Goal: Information Seeking & Learning: Learn about a topic

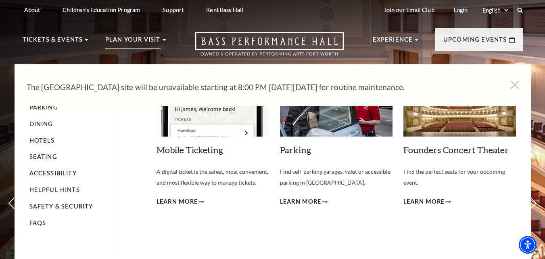
click at [142, 39] on p "Plan Your Visit" at bounding box center [132, 42] width 55 height 15
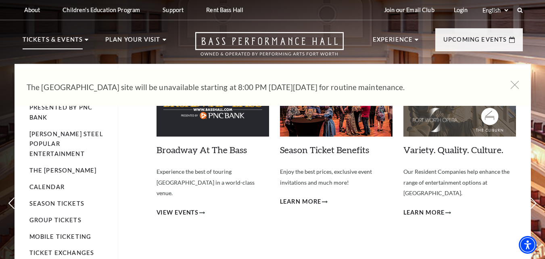
click at [62, 44] on p "Tickets & Events" at bounding box center [53, 42] width 61 height 15
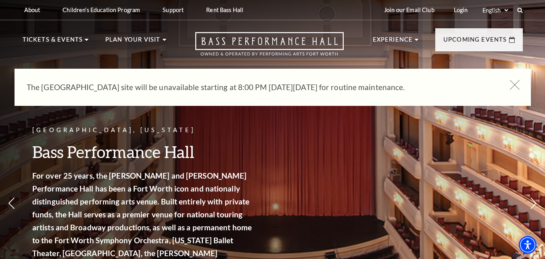
click at [518, 83] on icon at bounding box center [515, 85] width 10 height 10
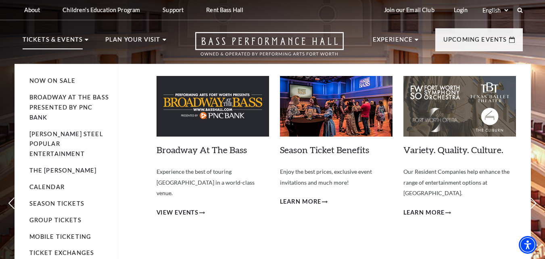
click at [86, 42] on li "Tickets & Events Now On Sale Broadway At The Bass presented by PNC Bank Irwin S…" at bounding box center [56, 49] width 66 height 29
click at [40, 183] on link "Calendar" at bounding box center [46, 186] width 35 height 7
click at [61, 36] on p "Tickets & Events" at bounding box center [53, 42] width 61 height 15
click at [44, 183] on link "Calendar" at bounding box center [46, 186] width 35 height 7
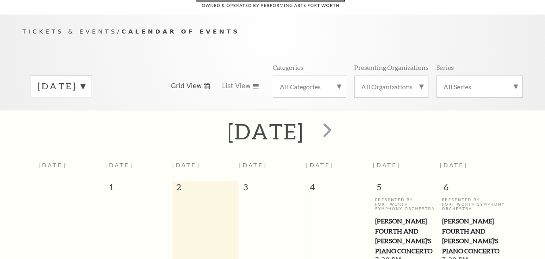
scroll to position [71, 0]
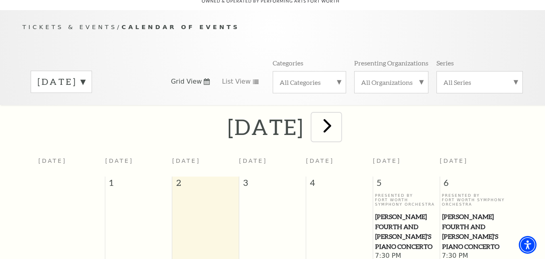
click at [339, 124] on span "next" at bounding box center [327, 125] width 23 height 23
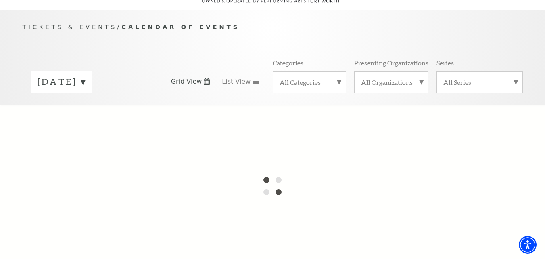
click at [85, 75] on label "[DATE]" at bounding box center [62, 81] width 48 height 13
click at [120, 141] on div at bounding box center [272, 185] width 545 height 161
click at [100, 141] on div at bounding box center [272, 185] width 545 height 161
click at [85, 90] on label "[DATE]" at bounding box center [62, 98] width 48 height 17
click at [85, 75] on label "[DATE]" at bounding box center [62, 81] width 48 height 13
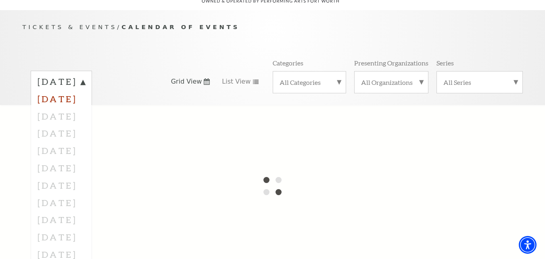
click at [85, 94] on label "[DATE]" at bounding box center [62, 98] width 48 height 17
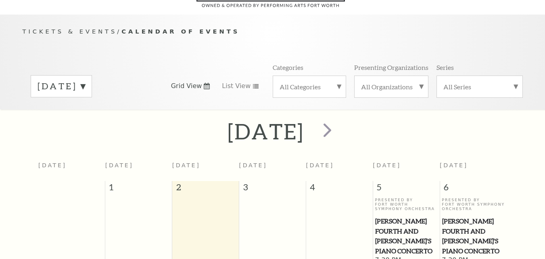
scroll to position [71, 0]
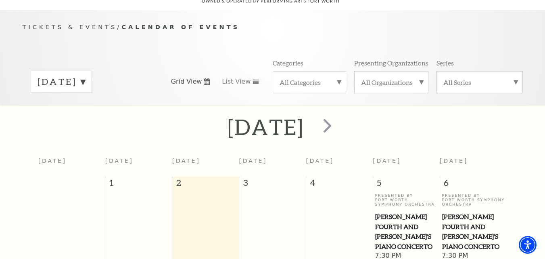
drag, startPoint x: 0, startPoint y: 0, endPoint x: 134, endPoint y: 71, distance: 151.8
click at [85, 75] on label "[DATE]" at bounding box center [62, 81] width 48 height 13
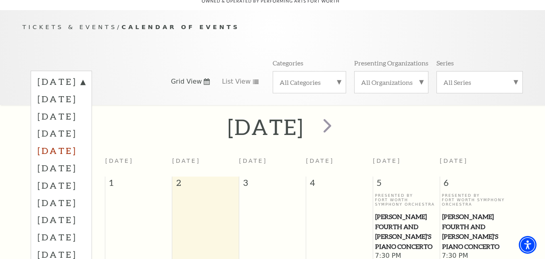
click at [84, 142] on label "[DATE]" at bounding box center [62, 150] width 48 height 17
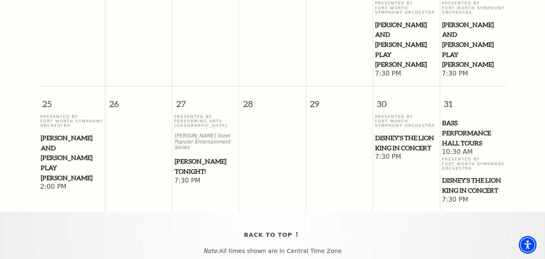
scroll to position [542, 0]
